Goal: Task Accomplishment & Management: Use online tool/utility

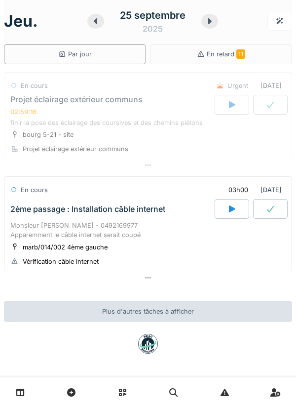
scroll to position [1, 0]
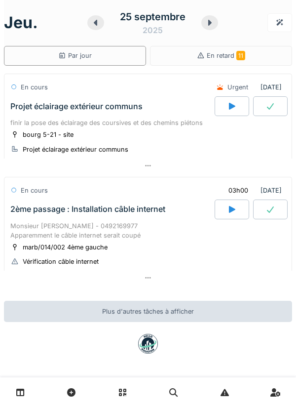
click at [269, 211] on icon at bounding box center [270, 210] width 7 height 6
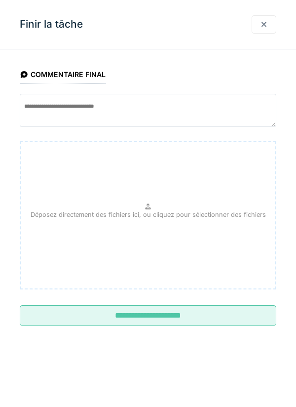
scroll to position [138, 0]
click at [208, 314] on input "**********" at bounding box center [148, 315] width 257 height 21
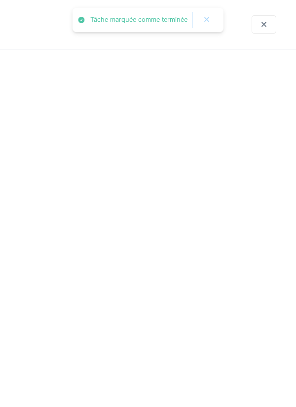
scroll to position [1, 0]
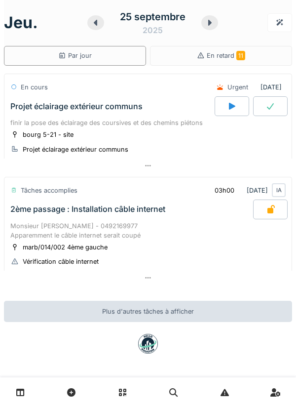
click at [38, 205] on div "2ème passage : Installation câble internet" at bounding box center [87, 209] width 155 height 9
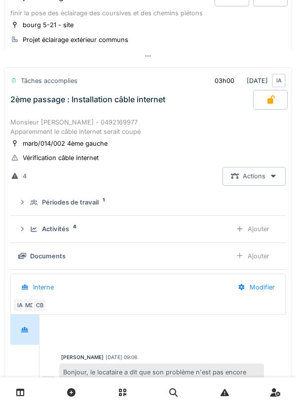
click at [48, 220] on div "Activités 4 Ajouter" at bounding box center [148, 229] width 260 height 18
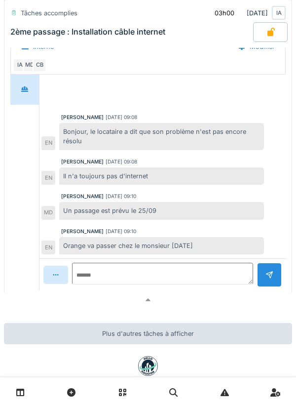
scroll to position [486, 0]
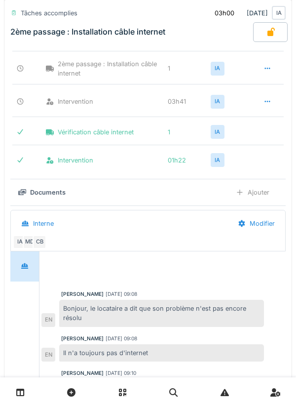
click at [273, 41] on div at bounding box center [270, 32] width 35 height 20
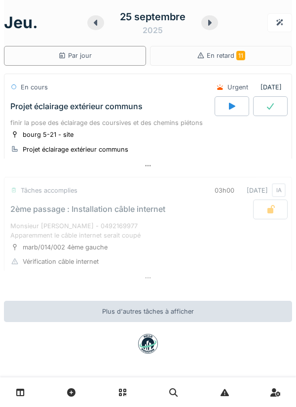
scroll to position [1, 0]
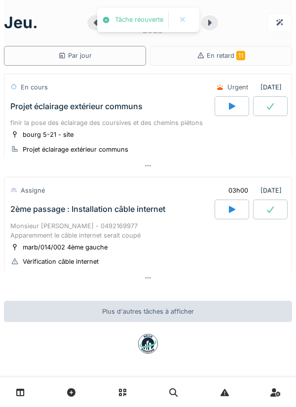
click at [32, 211] on div "2ème passage : Installation câble internet" at bounding box center [87, 209] width 155 height 9
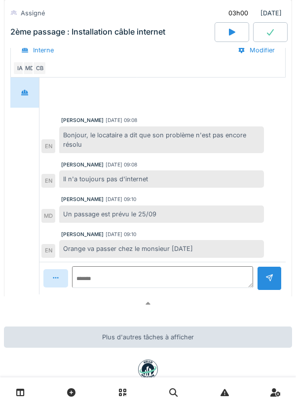
scroll to position [350, 0]
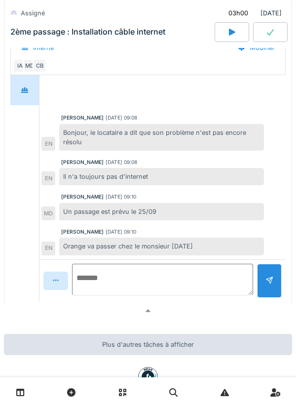
click at [187, 278] on textarea at bounding box center [162, 280] width 181 height 32
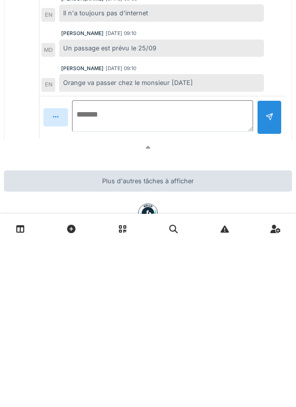
type textarea "*"
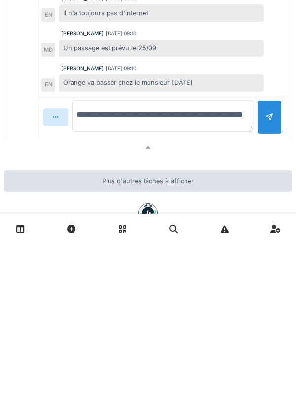
type textarea "**********"
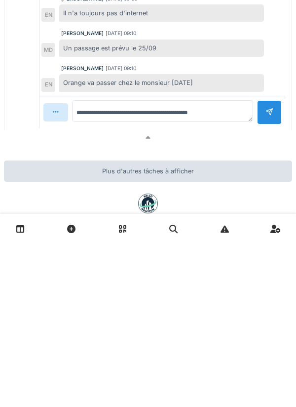
click at [268, 288] on div at bounding box center [269, 276] width 25 height 24
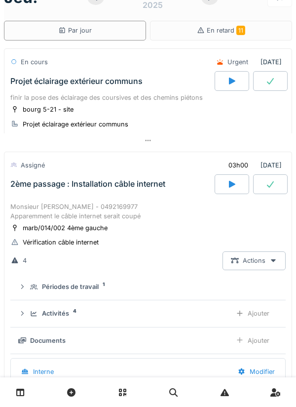
click at [40, 211] on div "Monsieur [PERSON_NAME] - 0492169977 Apparemment le câble internet serait coupé" at bounding box center [148, 211] width 276 height 19
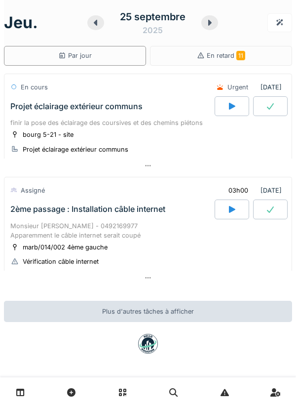
scroll to position [0, 0]
